Goal: Information Seeking & Learning: Learn about a topic

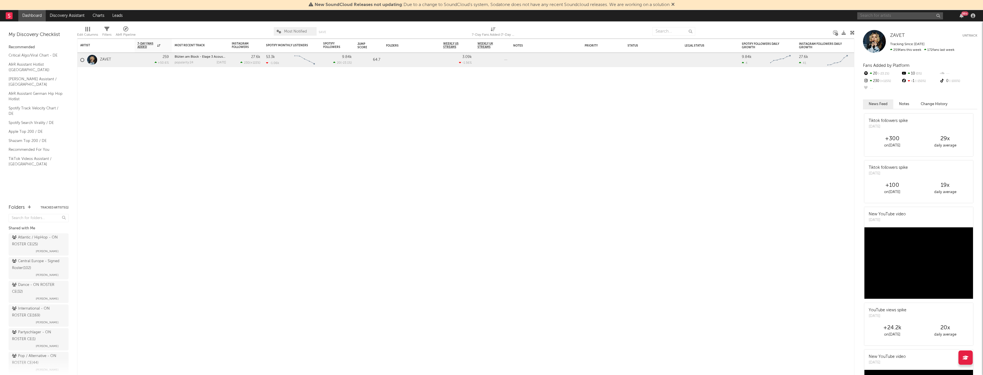
click at [891, 14] on input "text" at bounding box center [900, 15] width 86 height 7
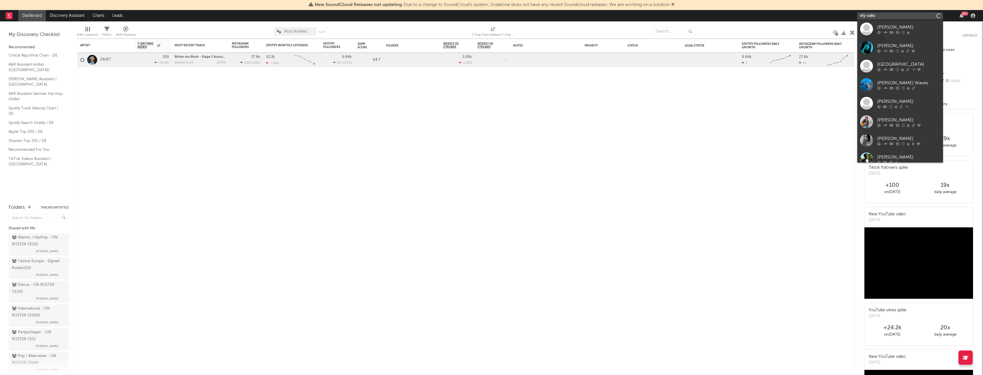
type input "ely oaks"
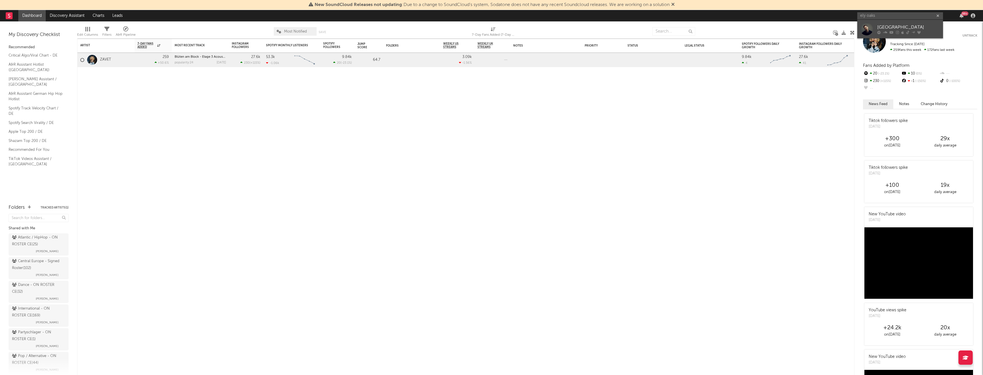
click at [890, 24] on div "Ely Oaks" at bounding box center [908, 27] width 63 height 7
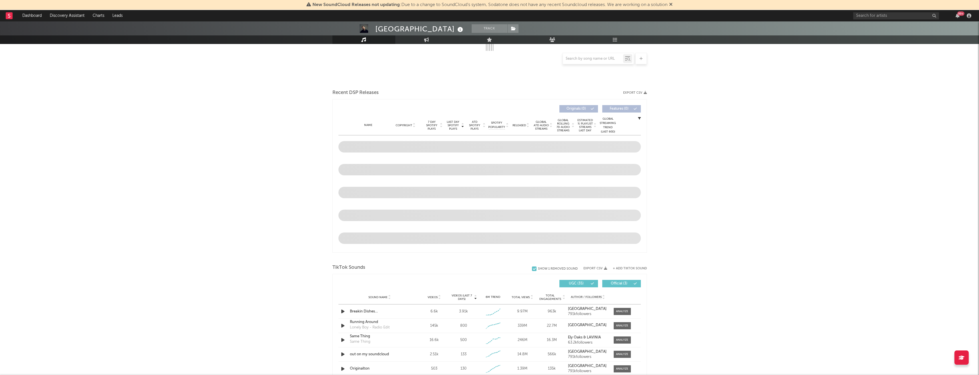
scroll to position [200, 0]
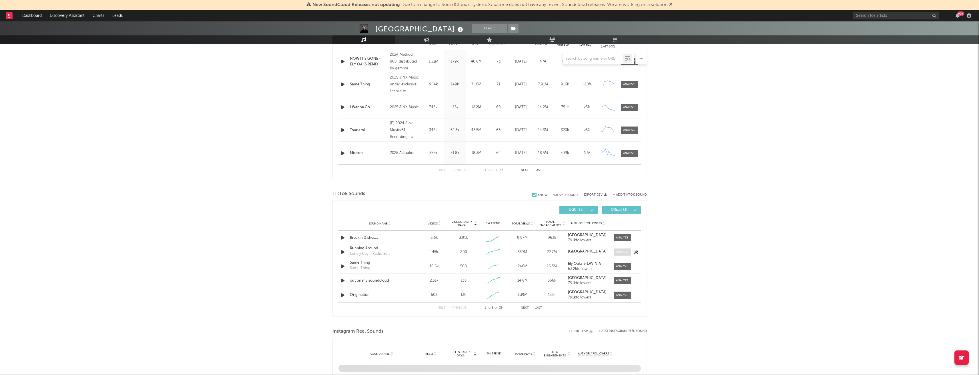
click at [619, 252] on div at bounding box center [622, 252] width 12 height 4
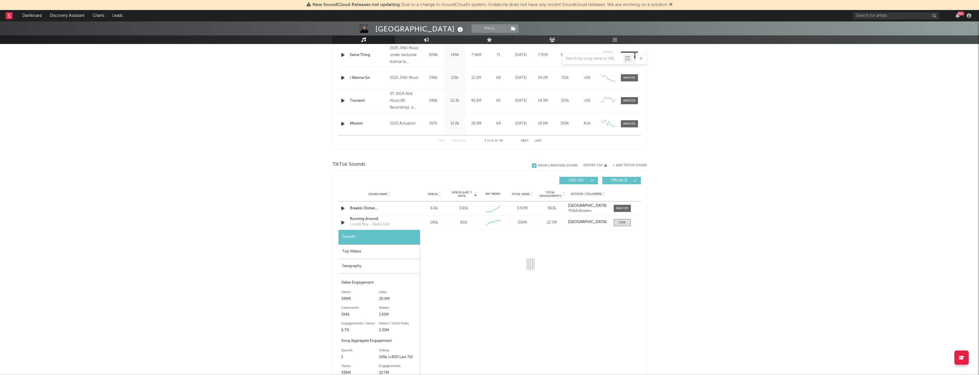
scroll to position [257, 0]
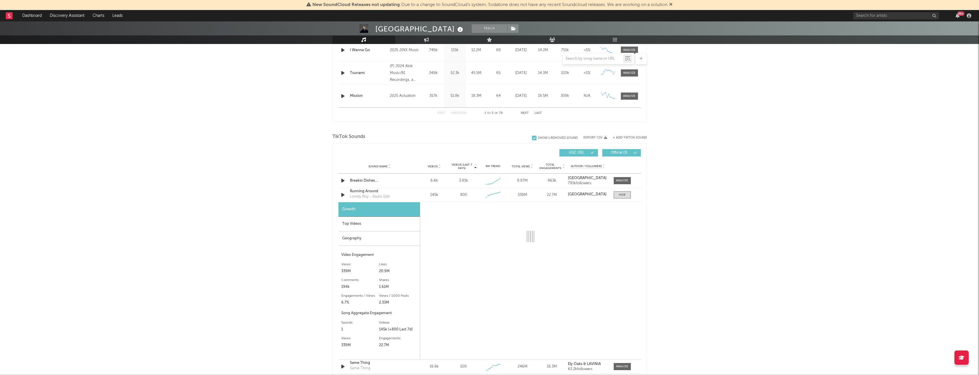
select select "6m"
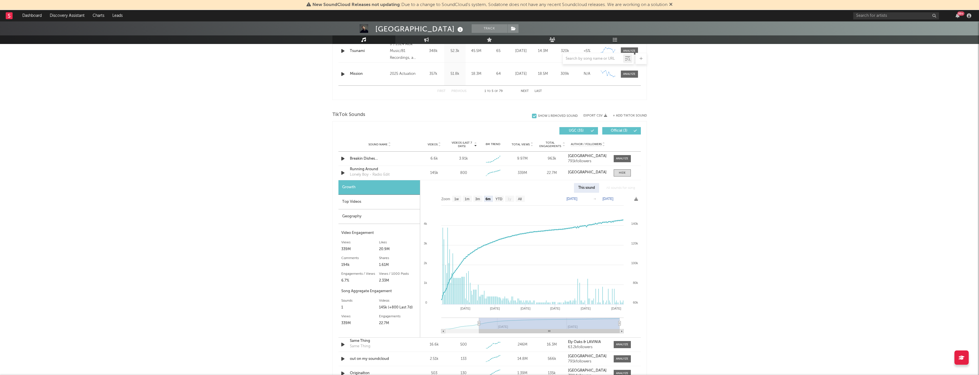
scroll to position [286, 0]
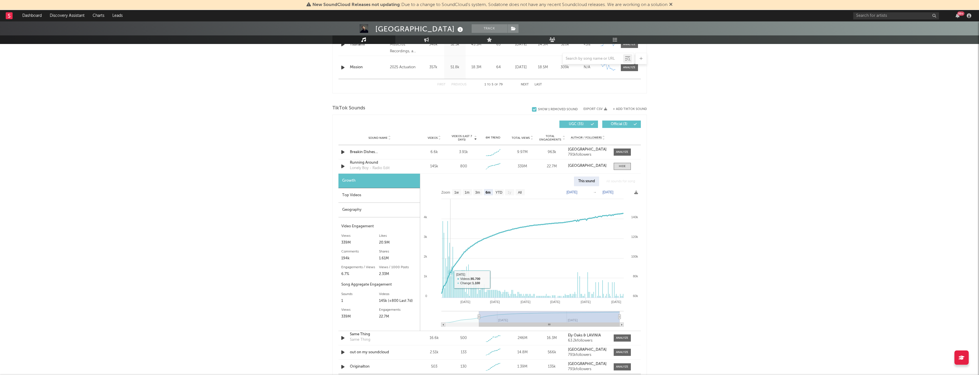
select select "6m"
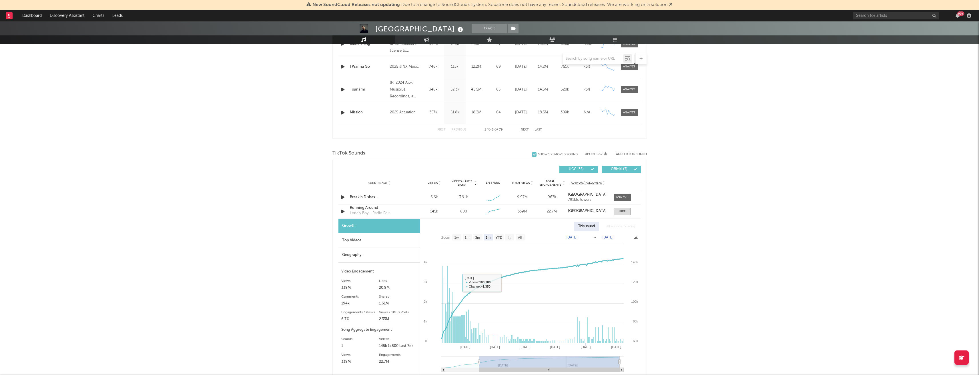
scroll to position [331, 0]
